Goal: Task Accomplishment & Management: Use online tool/utility

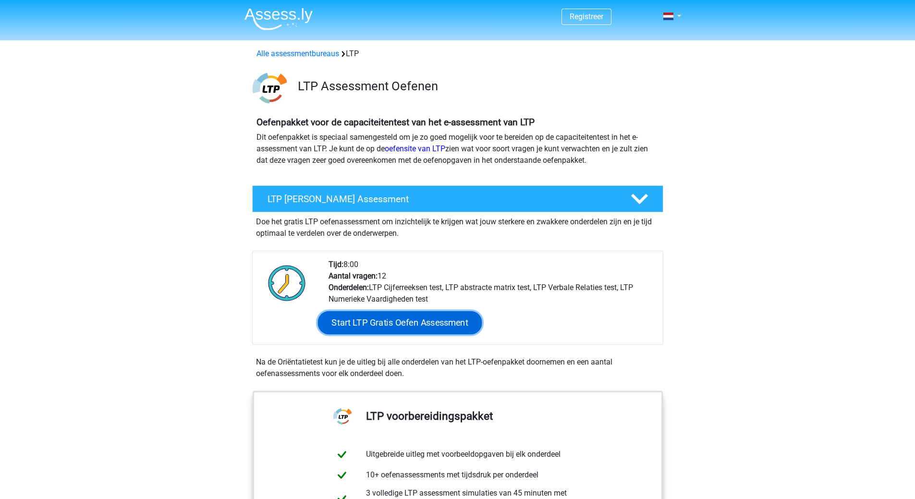
drag, startPoint x: 452, startPoint y: 322, endPoint x: 427, endPoint y: 322, distance: 25.4
click at [452, 322] on link "Start LTP Gratis Oefen Assessment" at bounding box center [399, 322] width 164 height 23
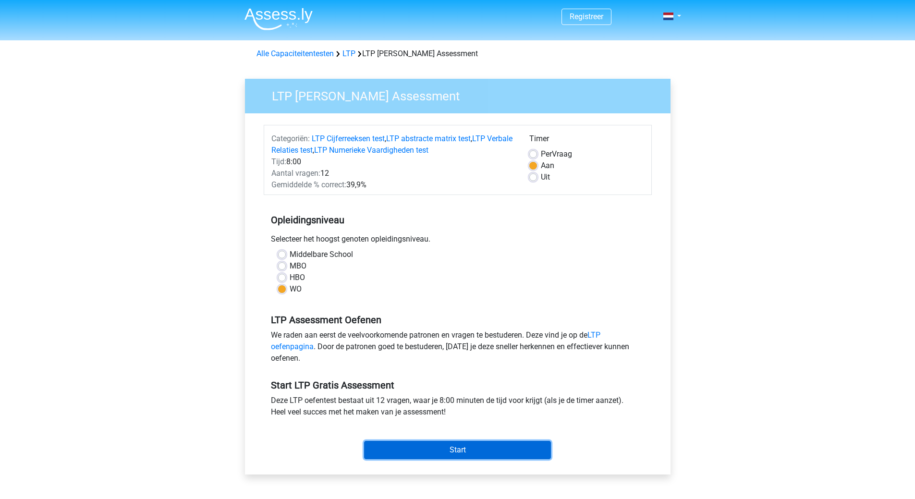
click at [476, 447] on input "Start" at bounding box center [457, 450] width 187 height 18
